Goal: Find specific page/section: Find specific page/section

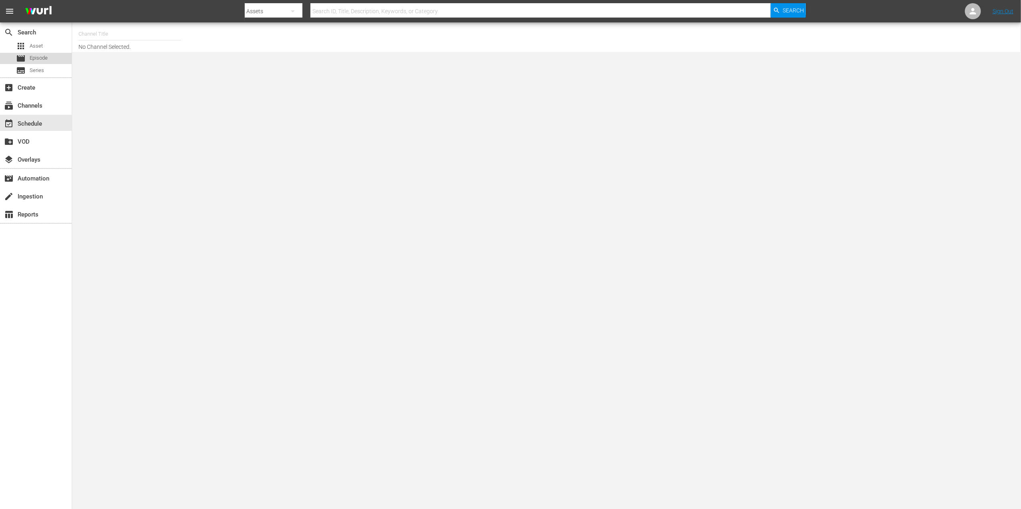
click at [61, 59] on div "movie Episode" at bounding box center [36, 58] width 72 height 11
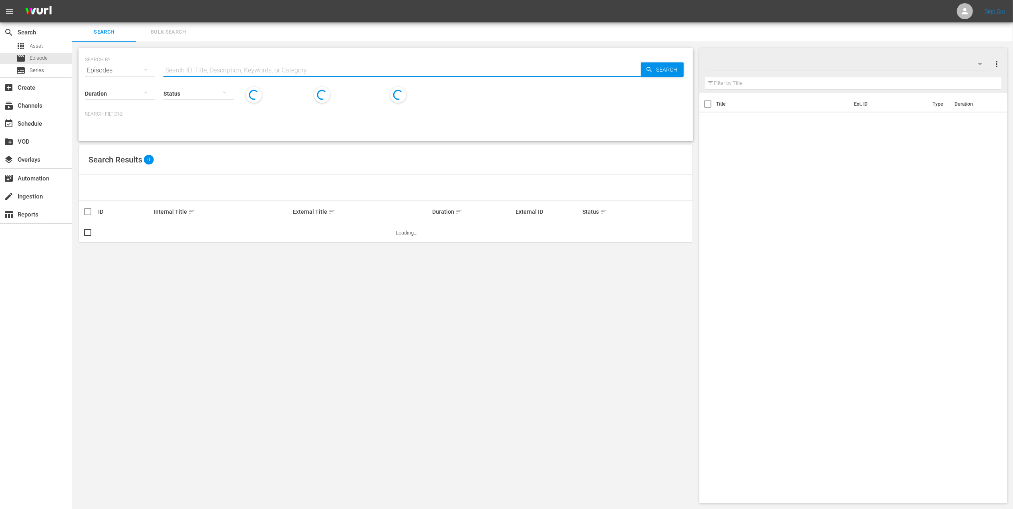
click at [172, 68] on input "text" at bounding box center [401, 70] width 477 height 19
paste input "U6000035_BRA_18"
type input "U6000035_BRA_18"
click at [656, 74] on span "Search" at bounding box center [668, 69] width 31 height 14
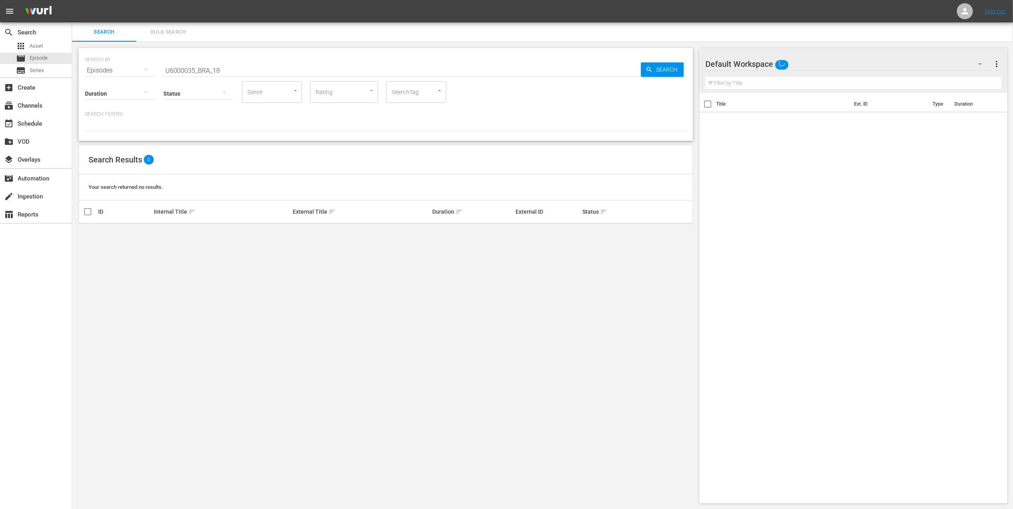
click at [130, 74] on div "Duration" at bounding box center [120, 88] width 70 height 29
click at [148, 69] on icon "button" at bounding box center [146, 70] width 10 height 10
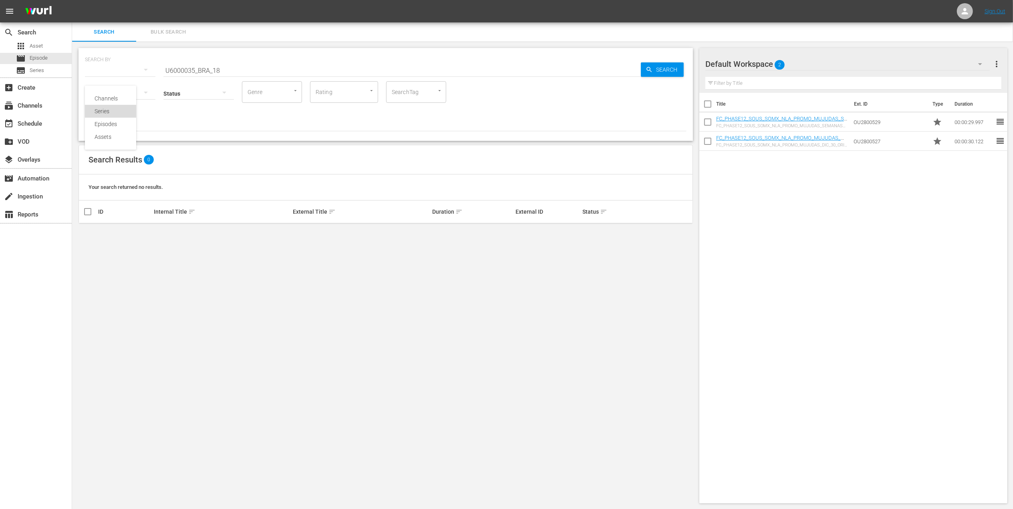
click at [111, 108] on div "Series" at bounding box center [110, 111] width 32 height 13
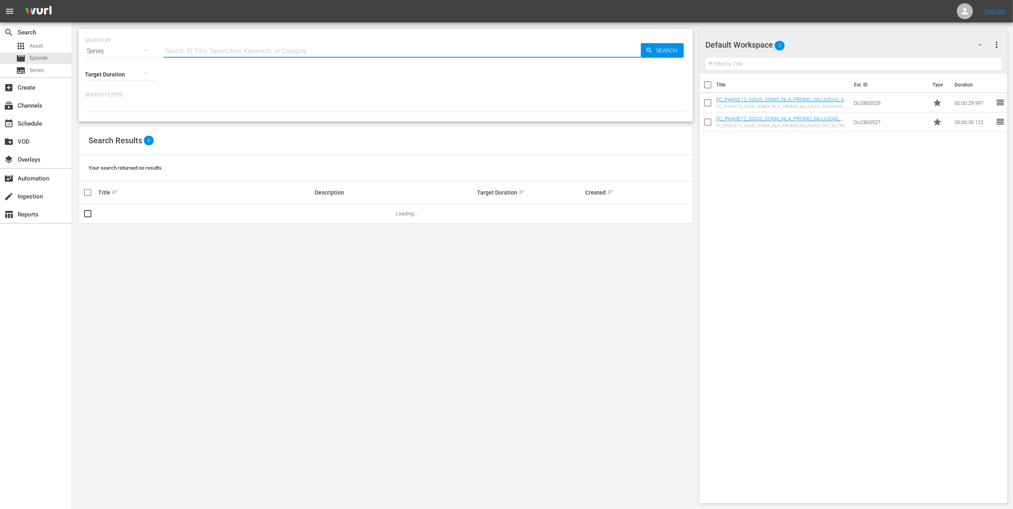
click at [288, 53] on input "text" at bounding box center [401, 51] width 477 height 19
paste input "U6000035_BRA_18"
type input "U6000035_BRA_18"
click at [654, 50] on span "Search" at bounding box center [668, 50] width 31 height 14
